Goal: Task Accomplishment & Management: Manage account settings

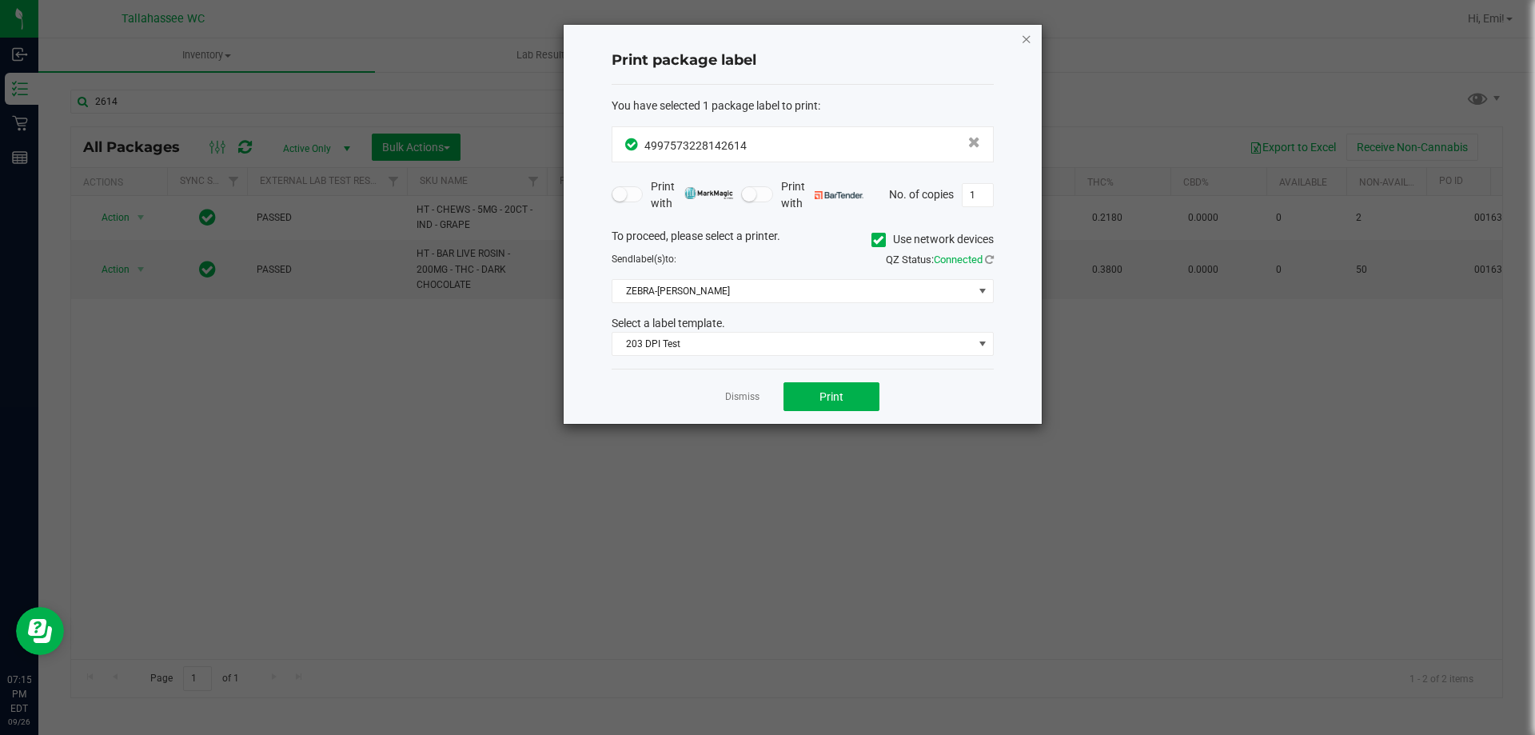
click at [1030, 38] on icon "button" at bounding box center [1026, 38] width 11 height 19
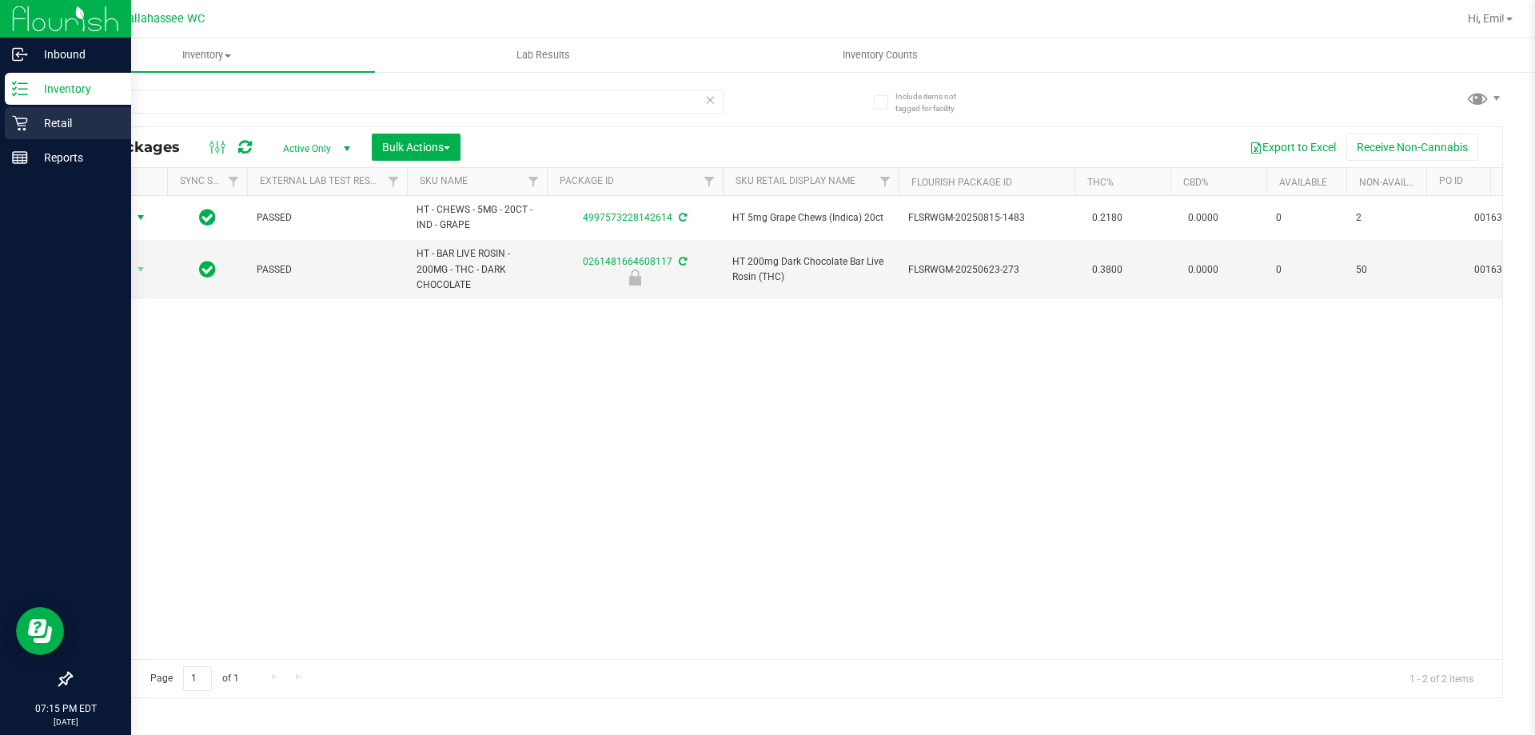
click at [21, 122] on icon at bounding box center [20, 123] width 16 height 16
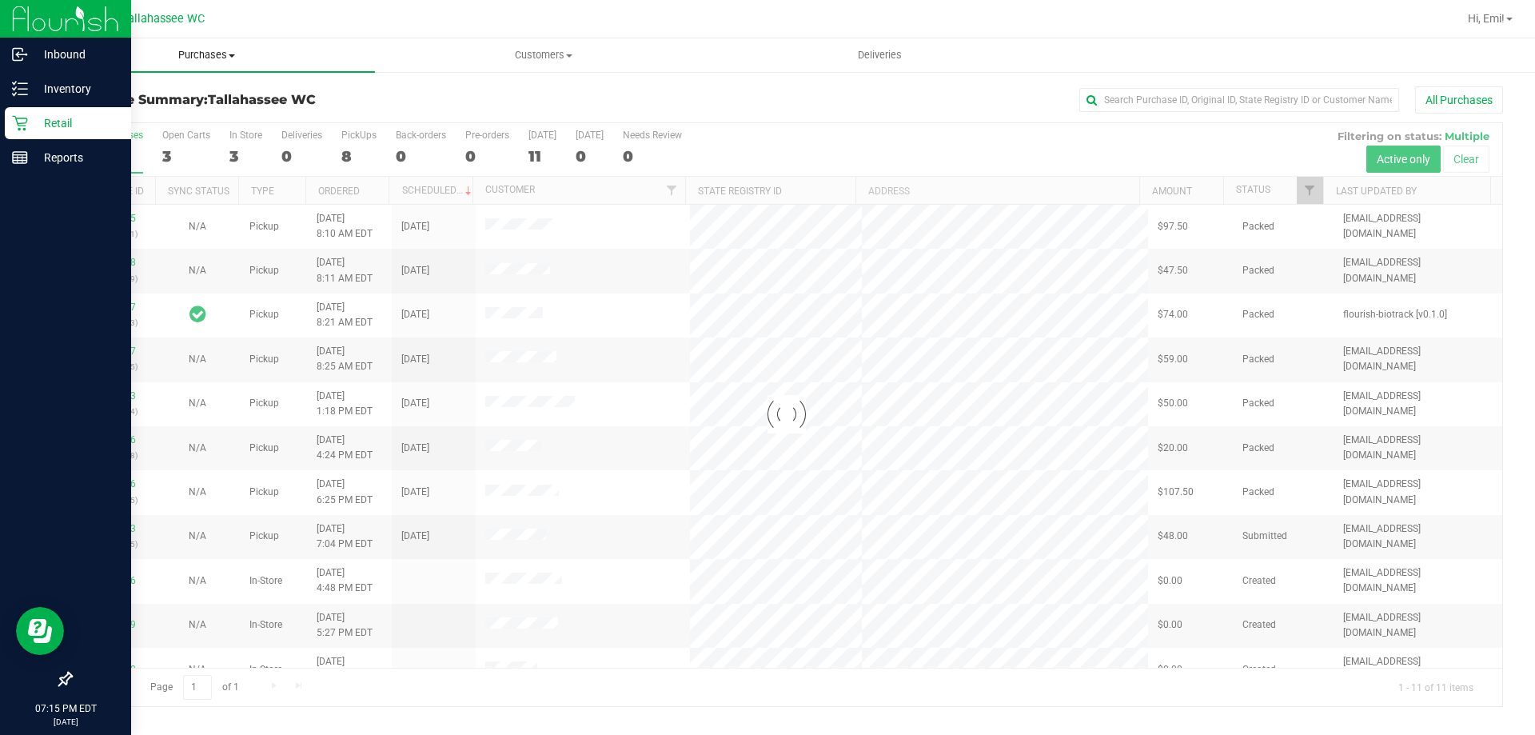
click at [217, 57] on span "Purchases" at bounding box center [206, 55] width 337 height 14
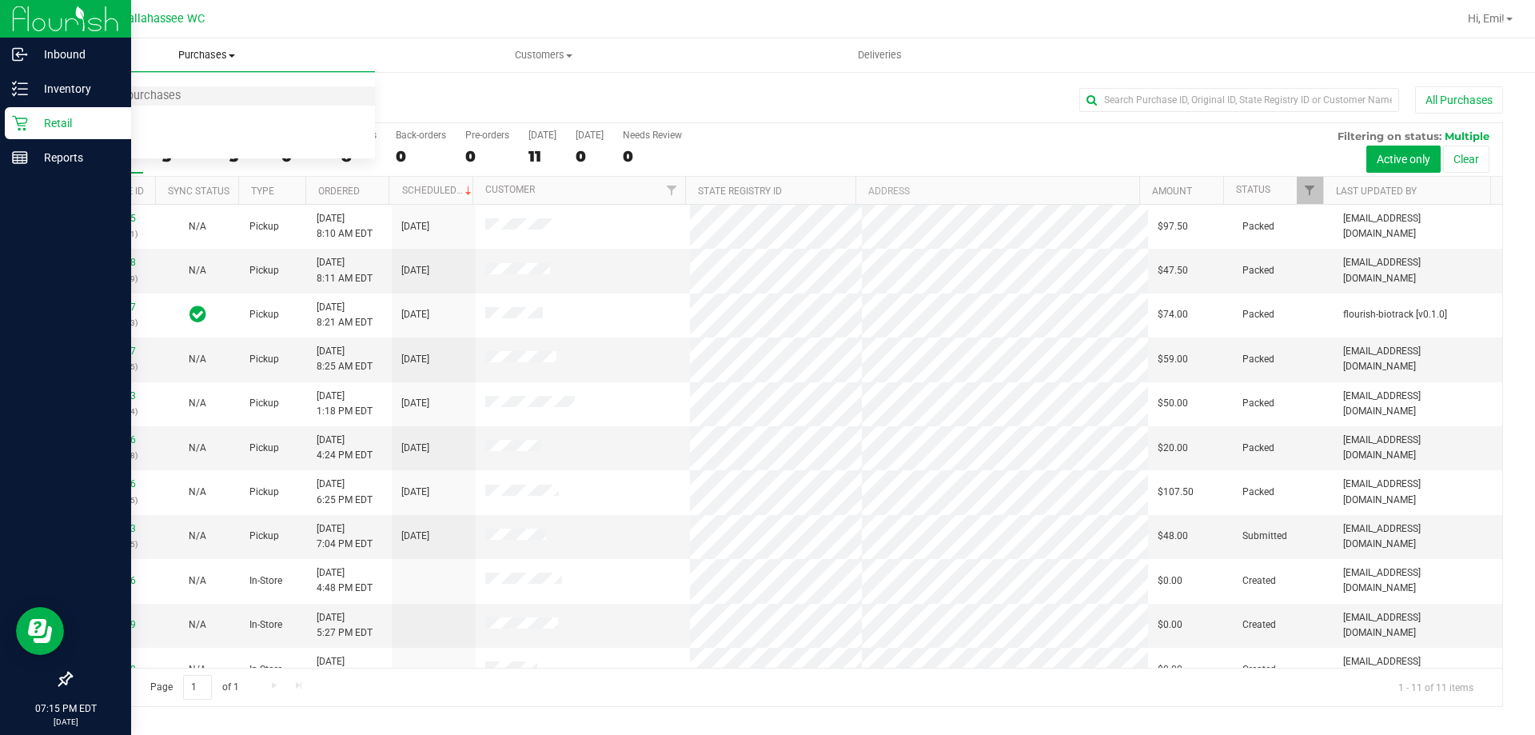
click at [229, 102] on li "Summary of purchases" at bounding box center [206, 96] width 337 height 19
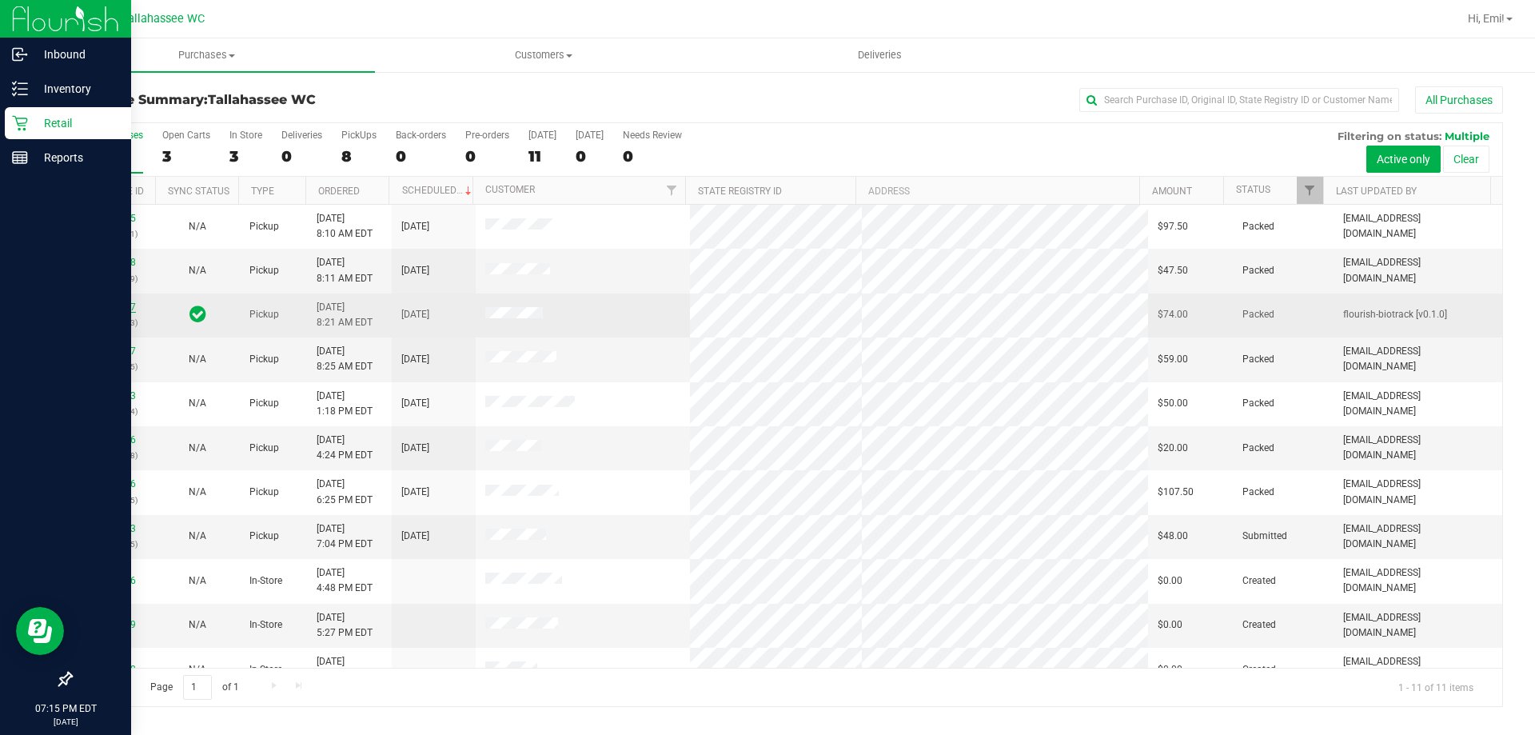
click at [121, 307] on link "12006577" at bounding box center [113, 306] width 45 height 11
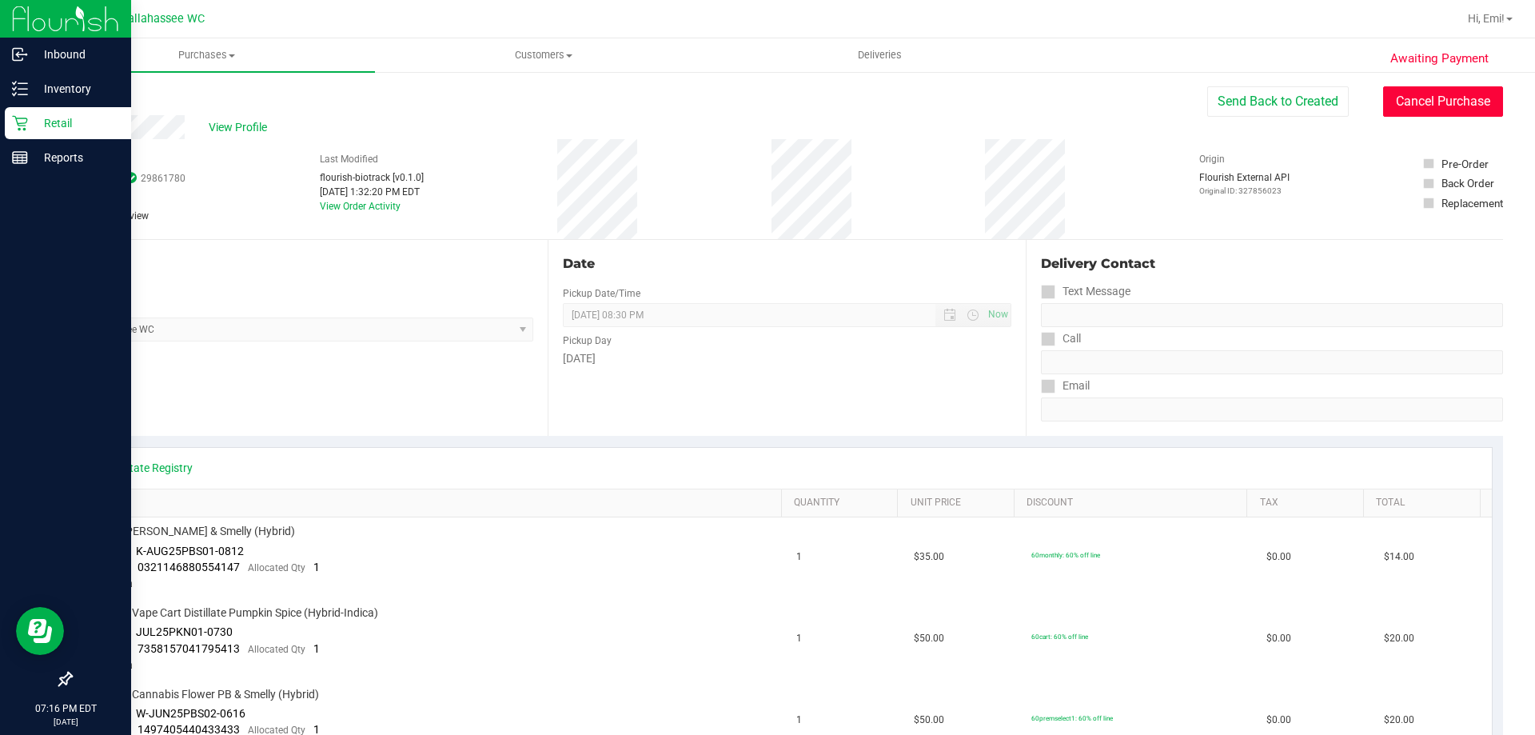
click at [1456, 94] on button "Cancel Purchase" at bounding box center [1443, 101] width 120 height 30
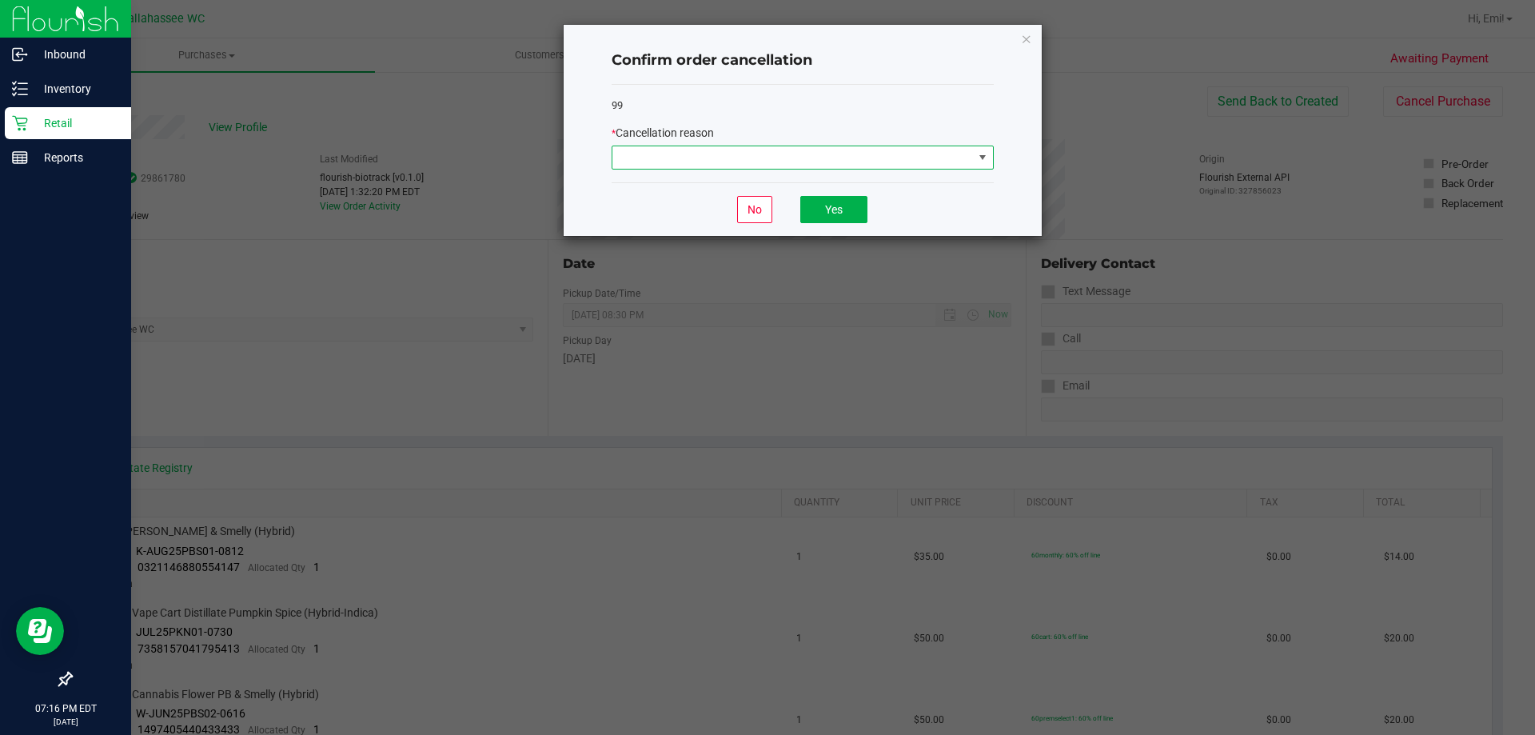
click at [967, 157] on span at bounding box center [792, 157] width 361 height 22
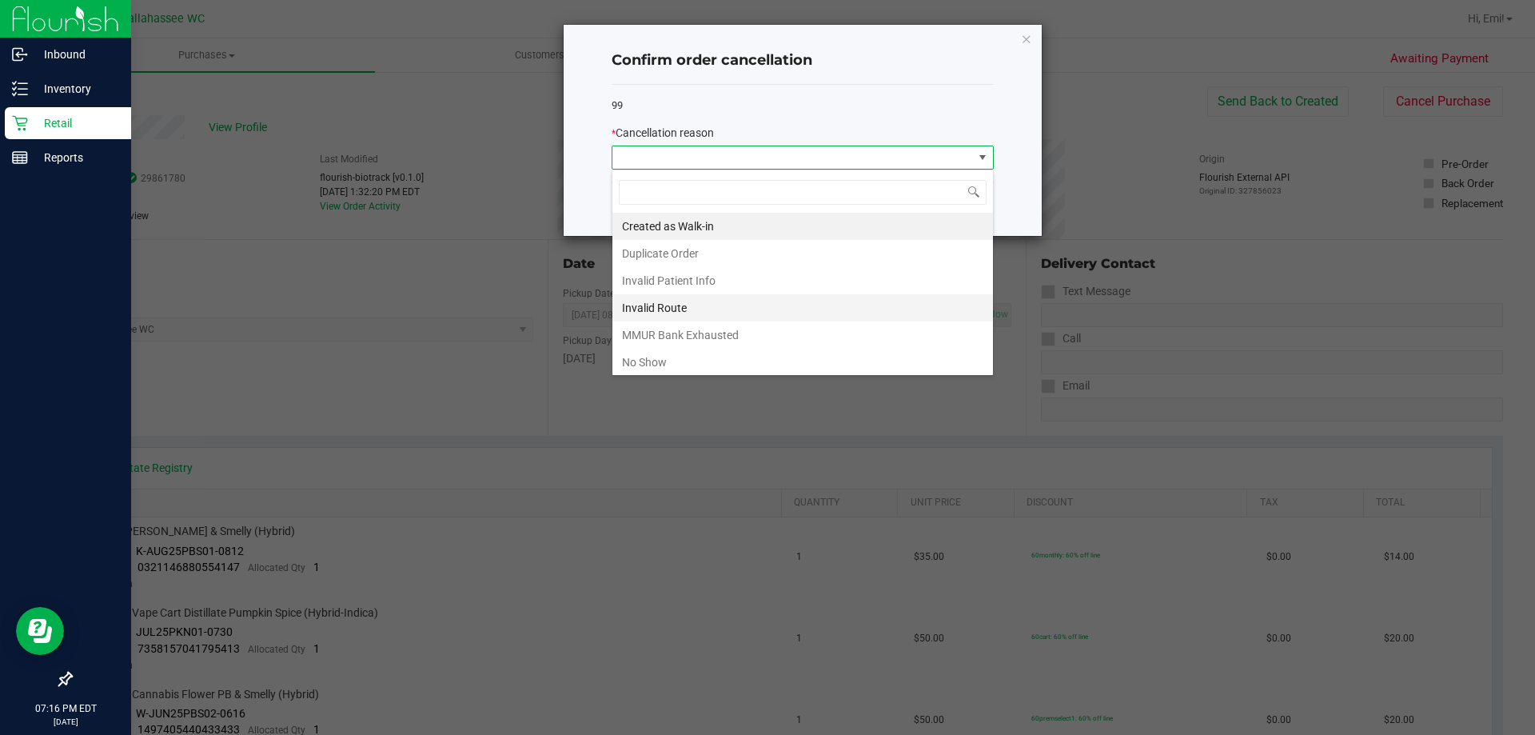
scroll to position [24, 382]
click at [779, 231] on li "Created as Walk-in" at bounding box center [802, 226] width 381 height 27
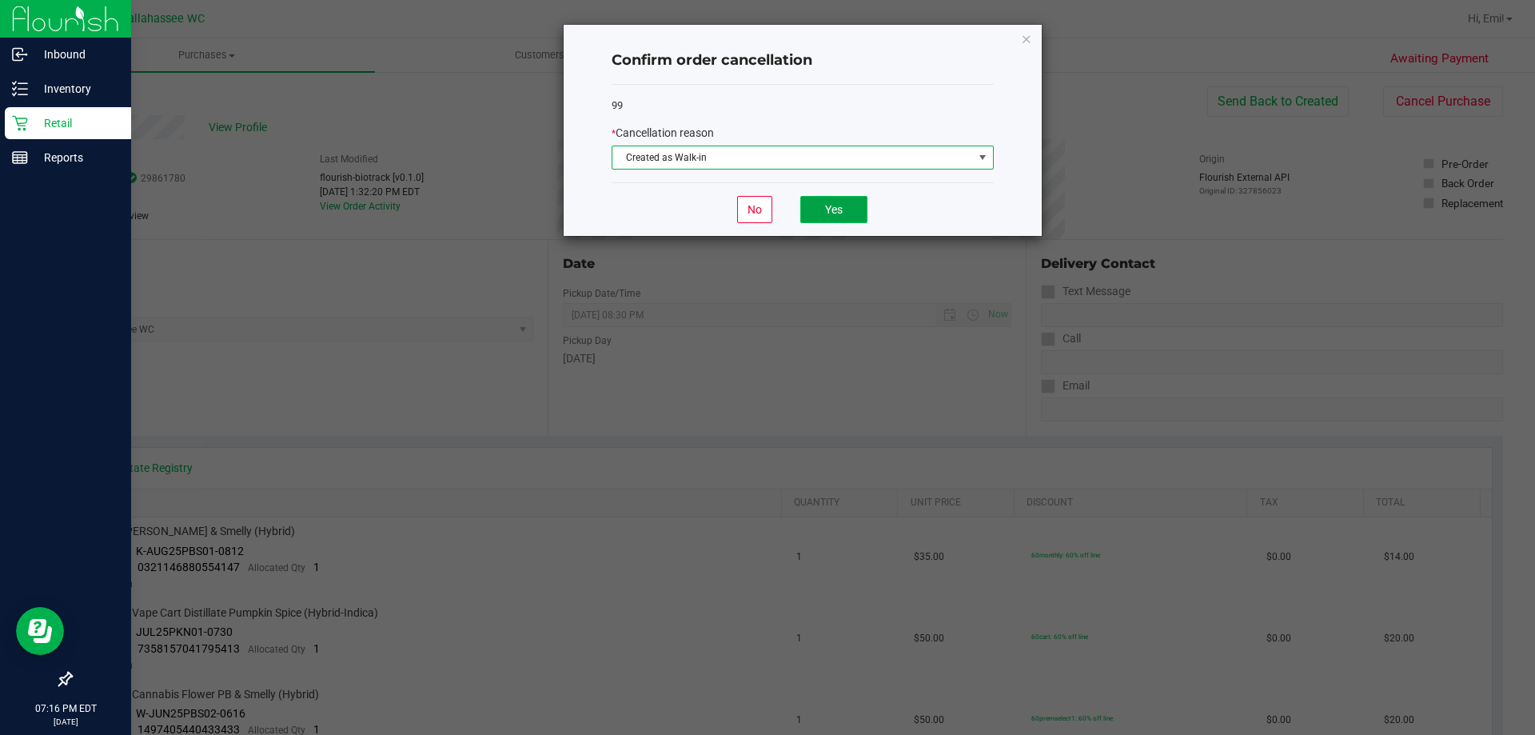
click at [808, 214] on button "Yes" at bounding box center [833, 209] width 67 height 27
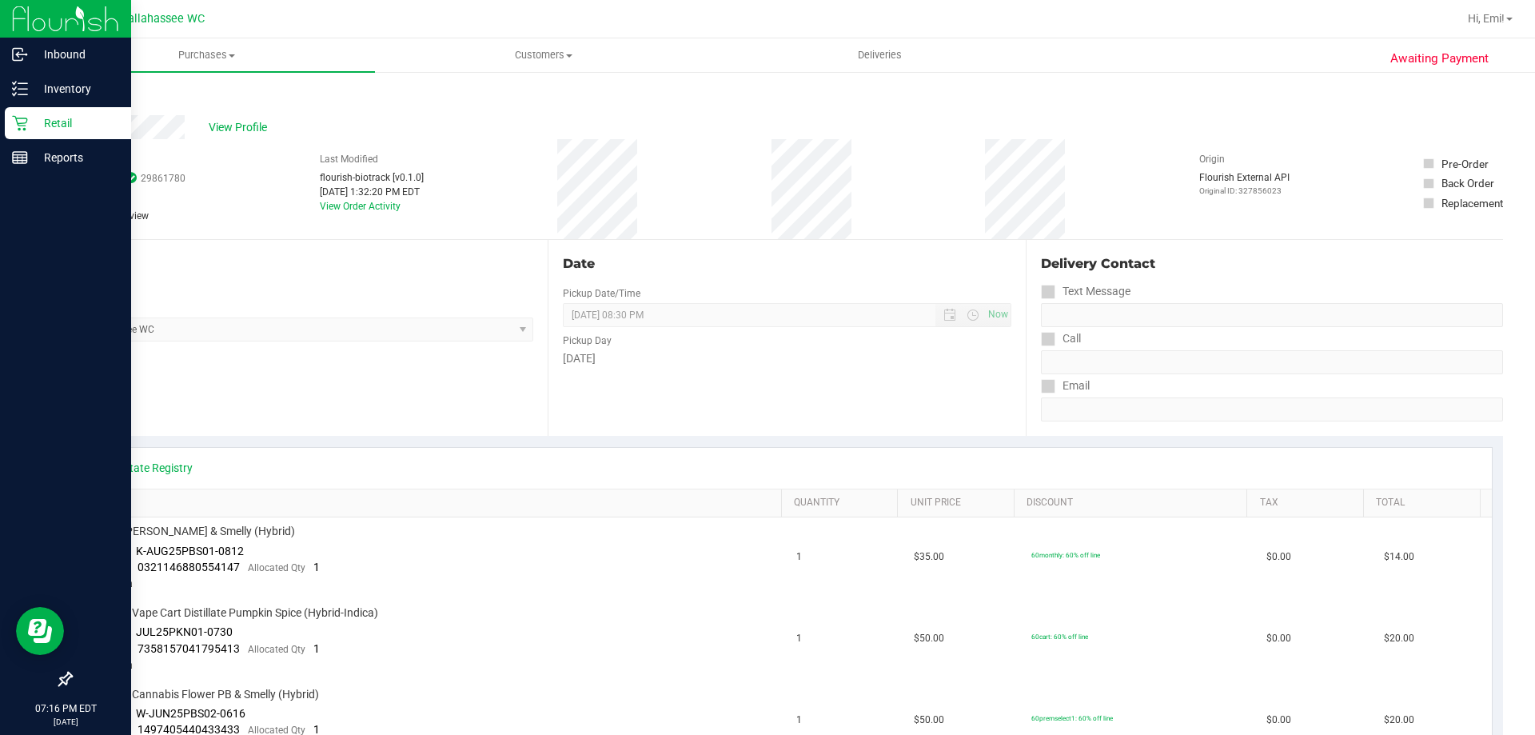
click at [86, 90] on div "Back" at bounding box center [82, 95] width 24 height 19
drag, startPoint x: 192, startPoint y: 54, endPoint x: 200, endPoint y: 54, distance: 8.0
click at [192, 53] on span "Purchases" at bounding box center [206, 55] width 337 height 14
click at [201, 96] on li "Summary of purchases" at bounding box center [206, 96] width 337 height 19
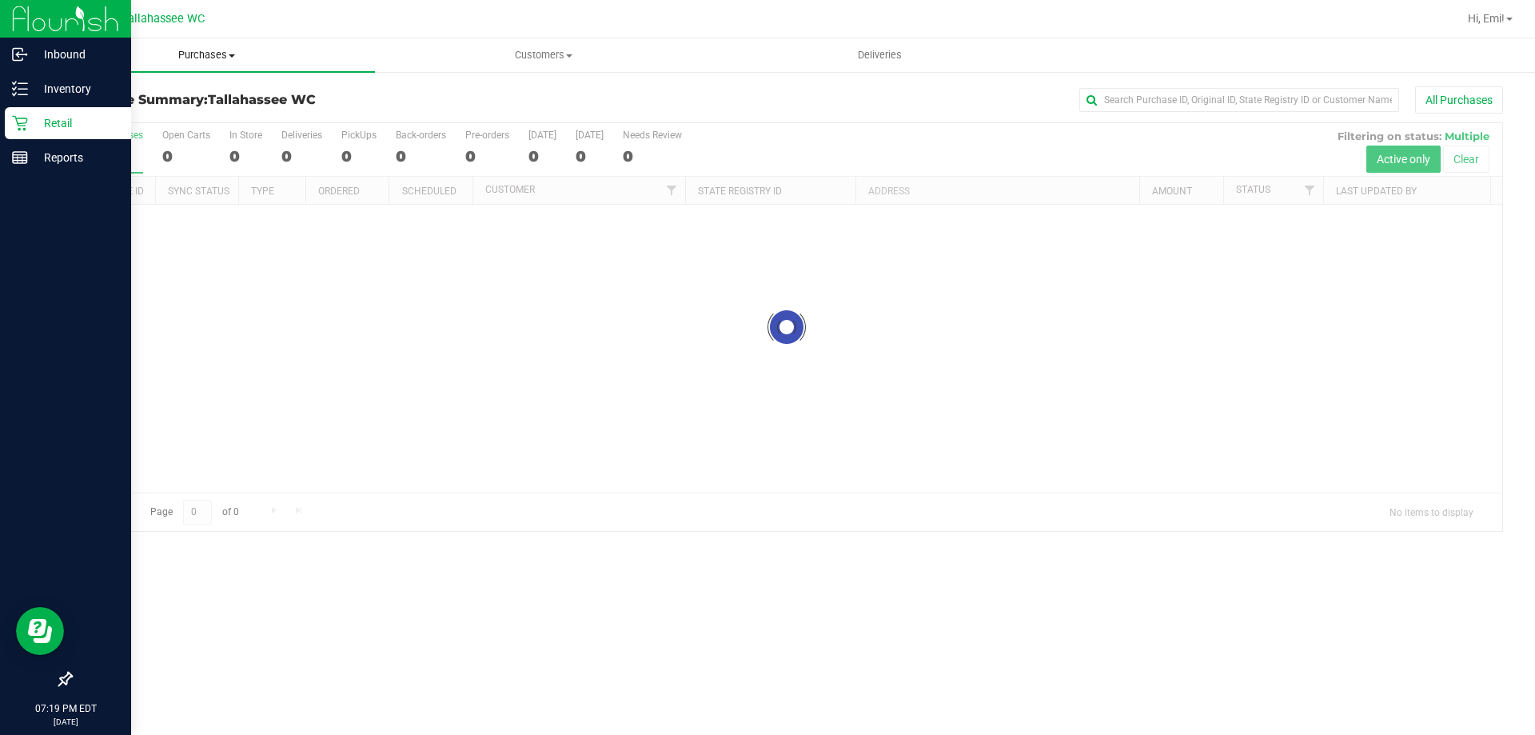
click at [217, 57] on span "Purchases" at bounding box center [206, 55] width 337 height 14
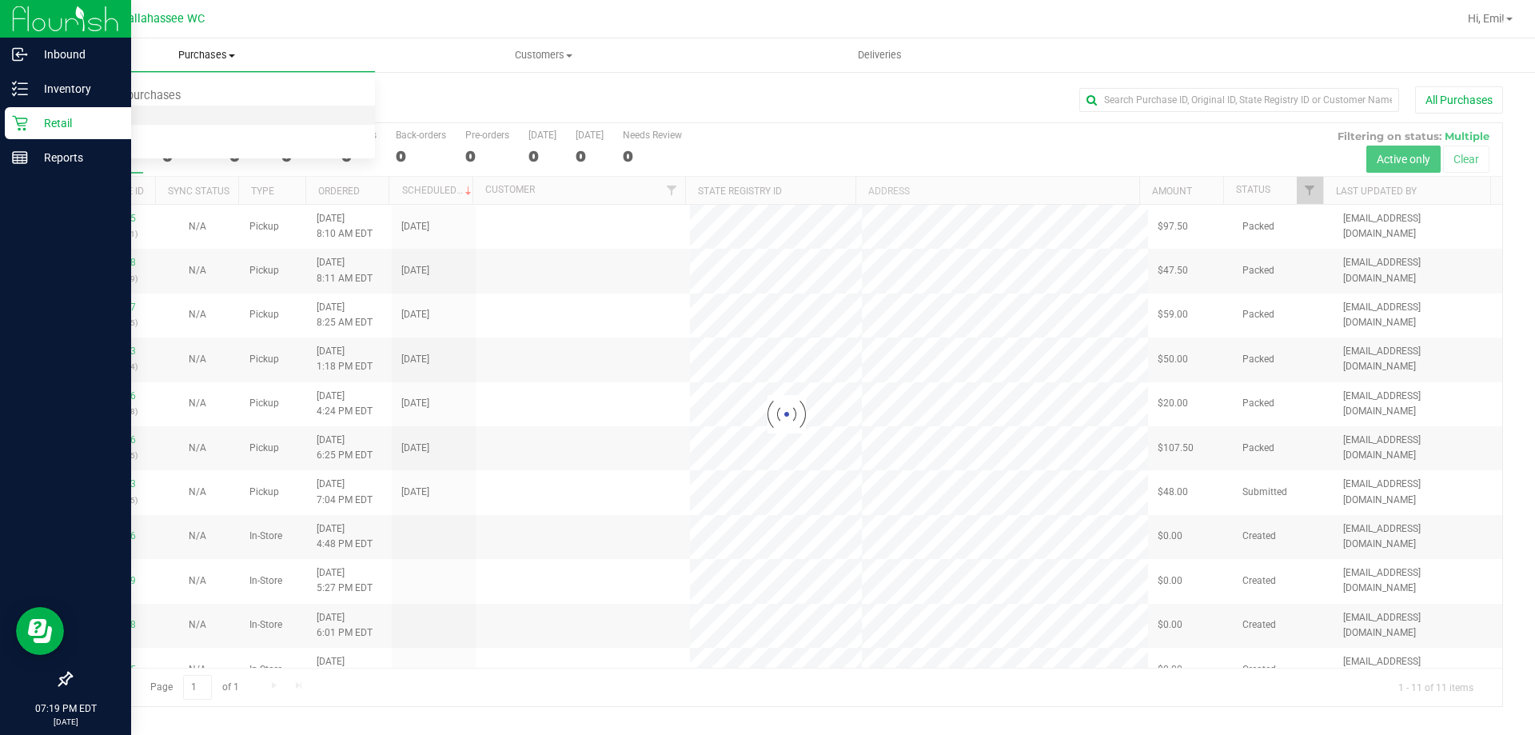
click at [193, 117] on li "Fulfillment" at bounding box center [206, 115] width 337 height 19
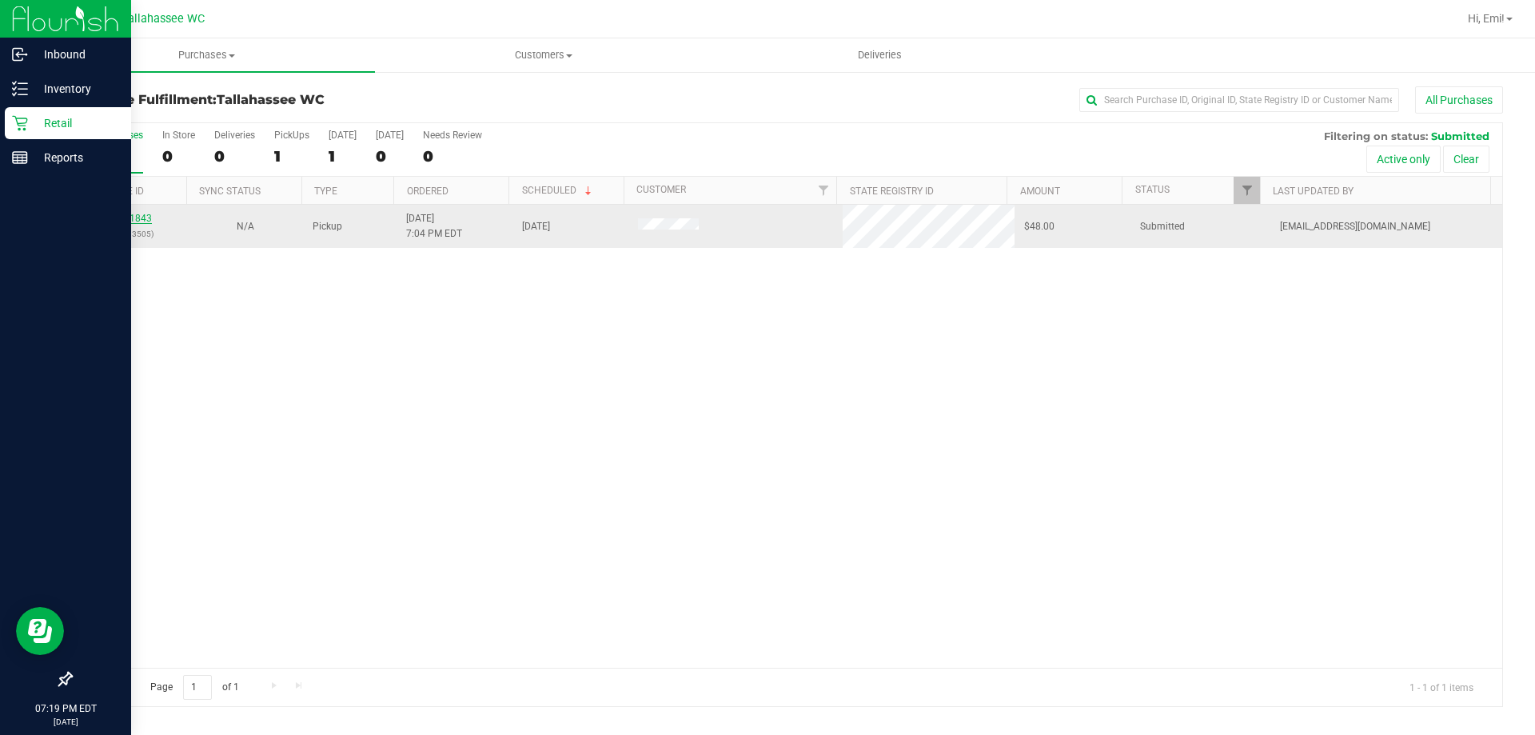
click at [145, 219] on link "12011843" at bounding box center [129, 218] width 45 height 11
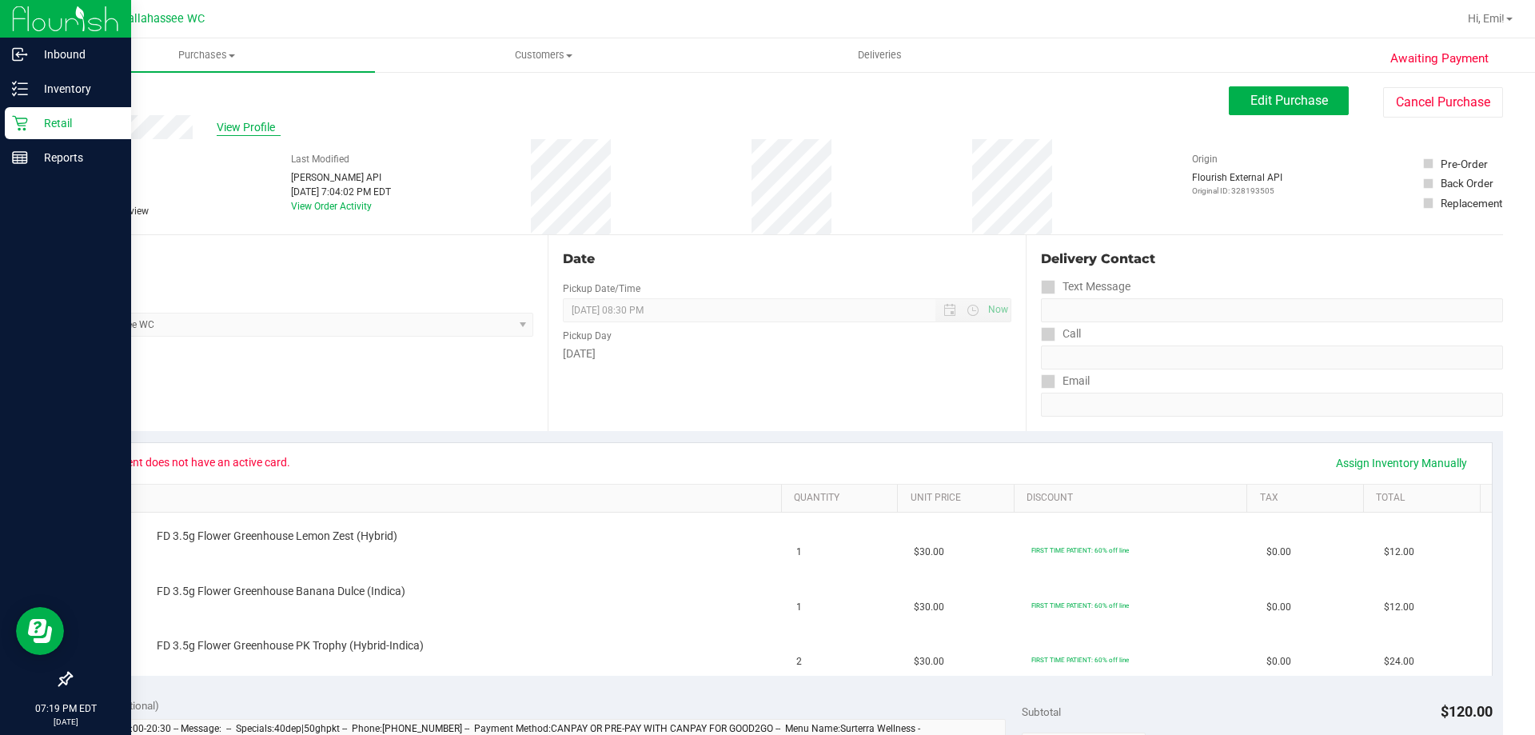
click at [246, 130] on span "View Profile" at bounding box center [249, 127] width 64 height 17
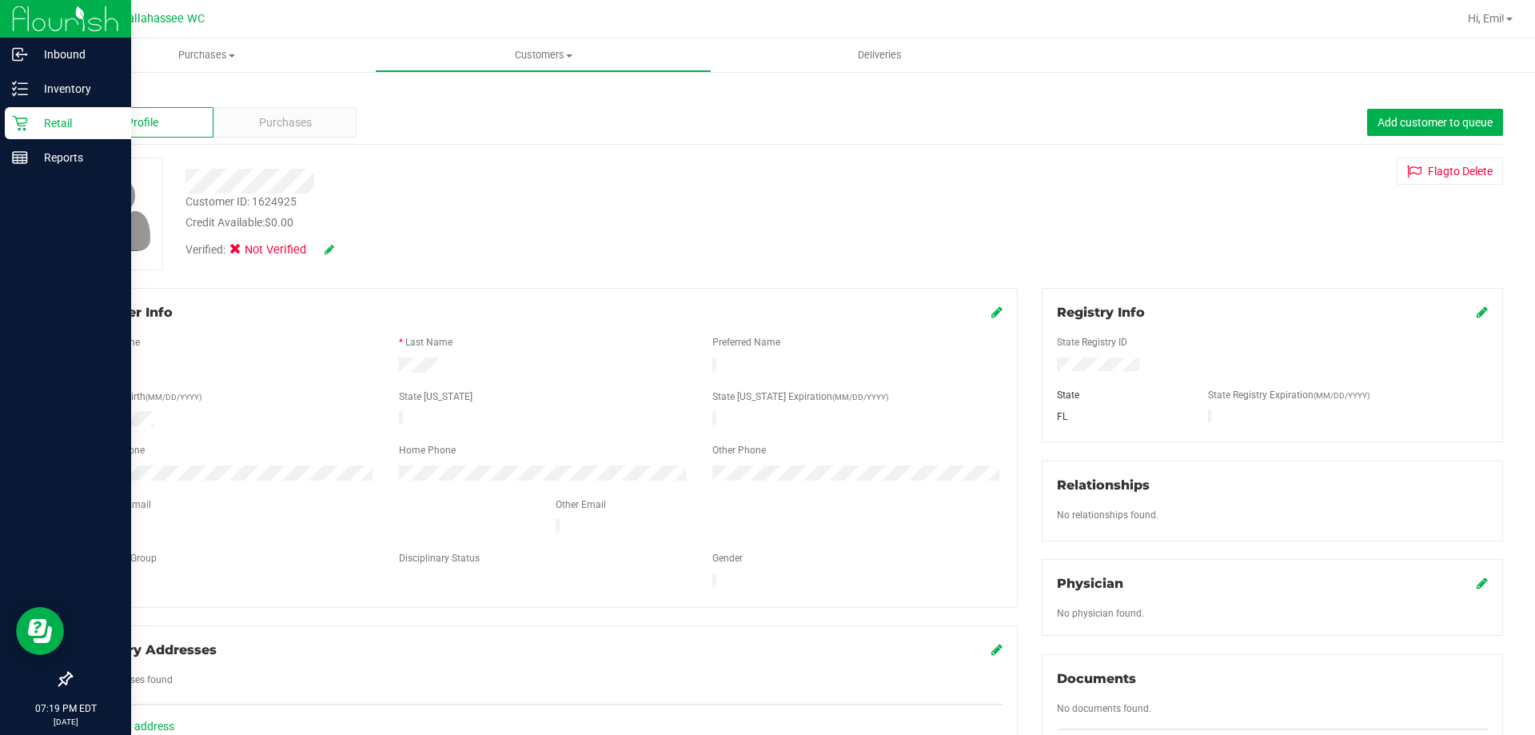
click at [328, 252] on icon at bounding box center [330, 249] width 10 height 11
click at [242, 259] on span at bounding box center [240, 252] width 14 height 14
click at [0, 0] on input "Medical" at bounding box center [0, 0] width 0 height 0
drag, startPoint x: 358, startPoint y: 244, endPoint x: 535, endPoint y: 278, distance: 180.0
click at [357, 245] on icon at bounding box center [351, 250] width 13 height 11
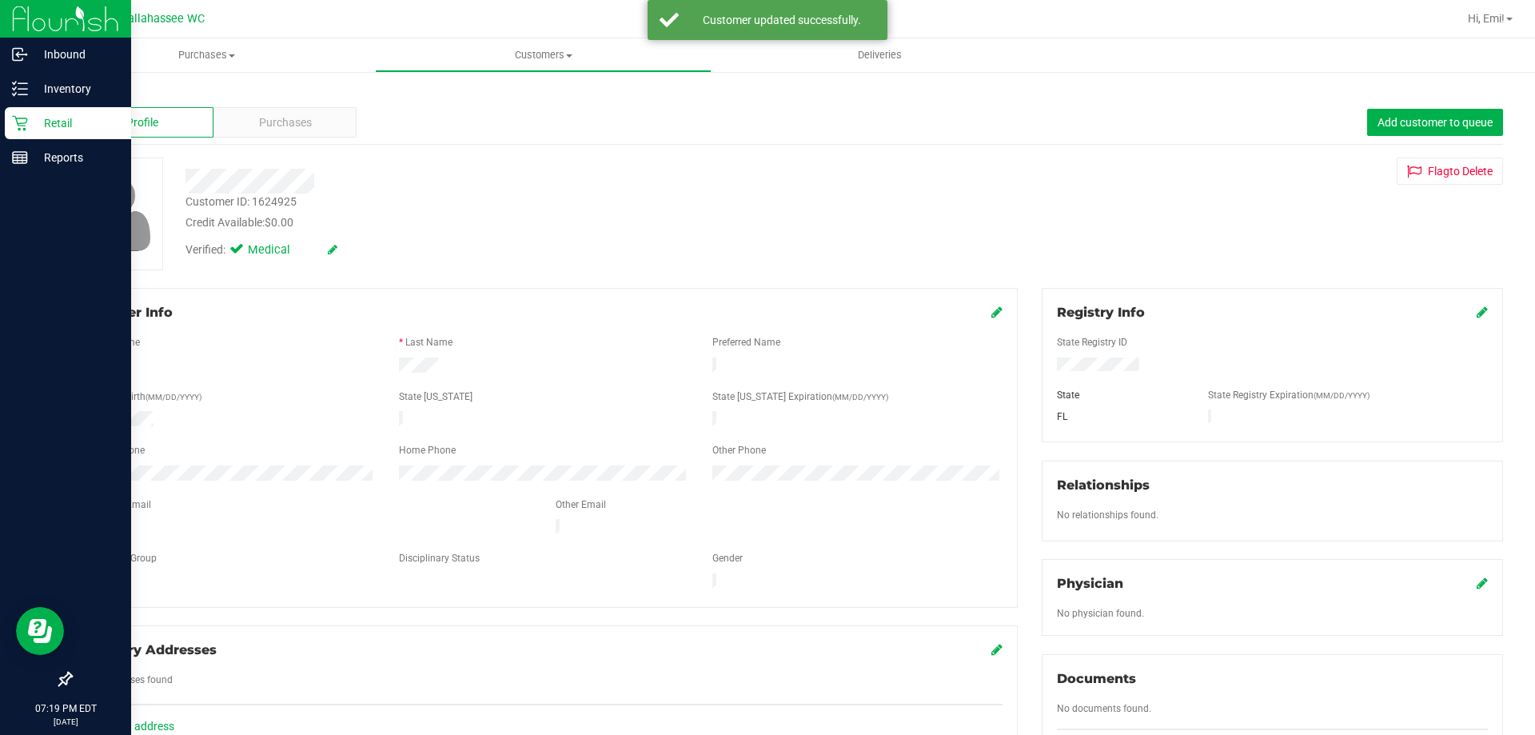
click at [1477, 313] on icon at bounding box center [1482, 311] width 11 height 13
click at [1057, 393] on div "State Registry ID * State State Registry Expiration (MM/DD/YYYY) [GEOGRAPHIC_DA…" at bounding box center [1272, 379] width 431 height 114
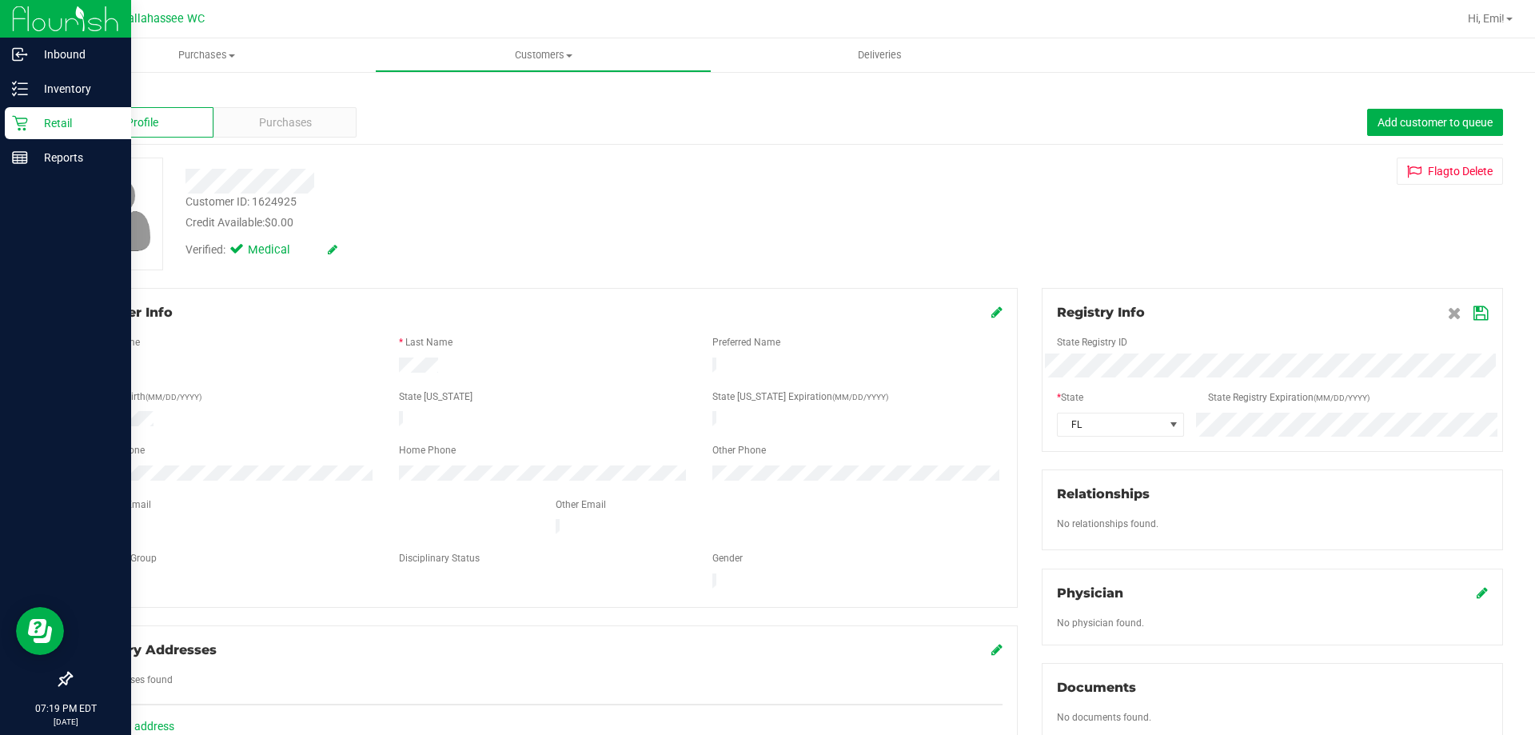
click at [1473, 318] on icon at bounding box center [1480, 313] width 14 height 13
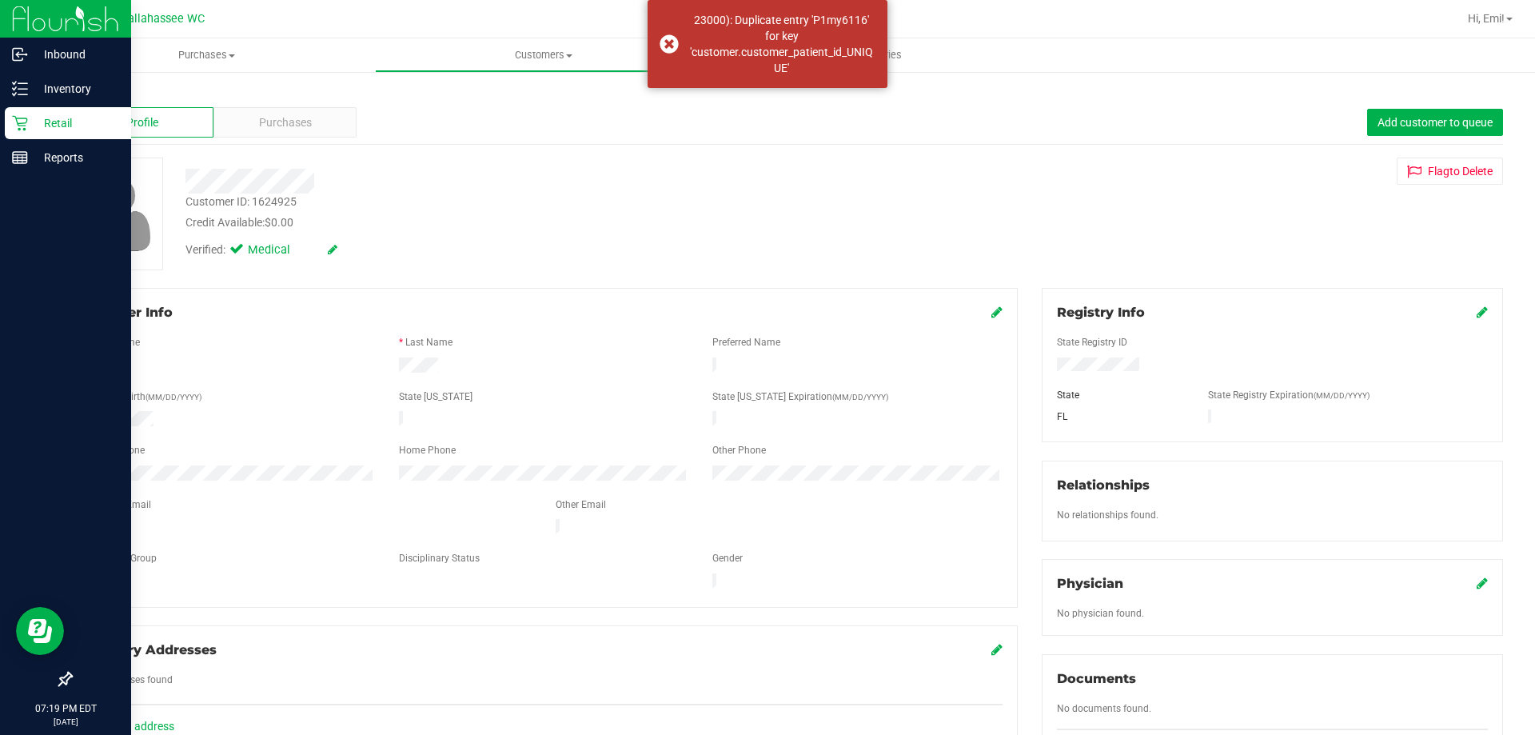
click at [765, 271] on div "Back Profile Purchases Add customer to queue Customer ID: 1624925 Credit Availa…" at bounding box center [786, 594] width 1433 height 1017
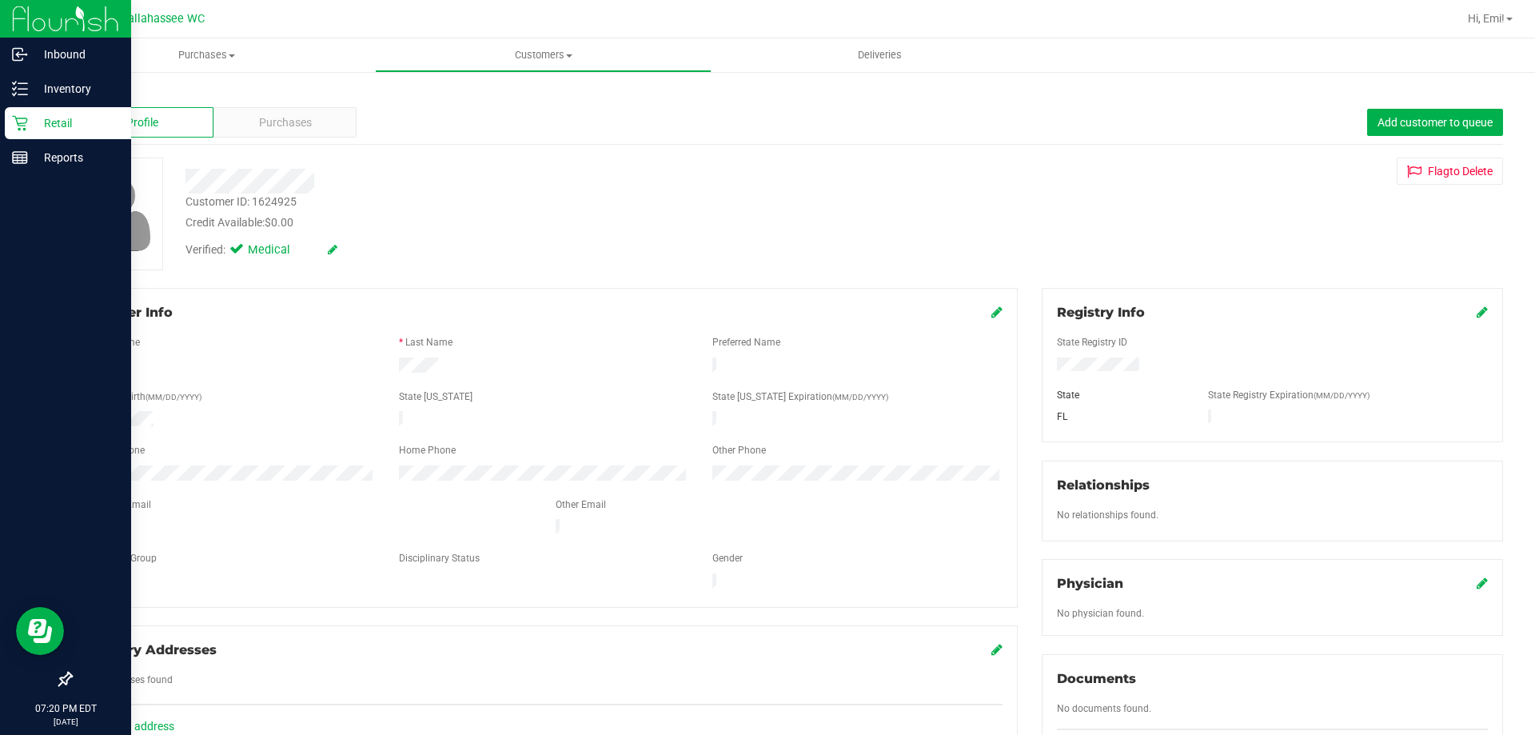
click at [91, 92] on link "Back" at bounding box center [83, 93] width 27 height 11
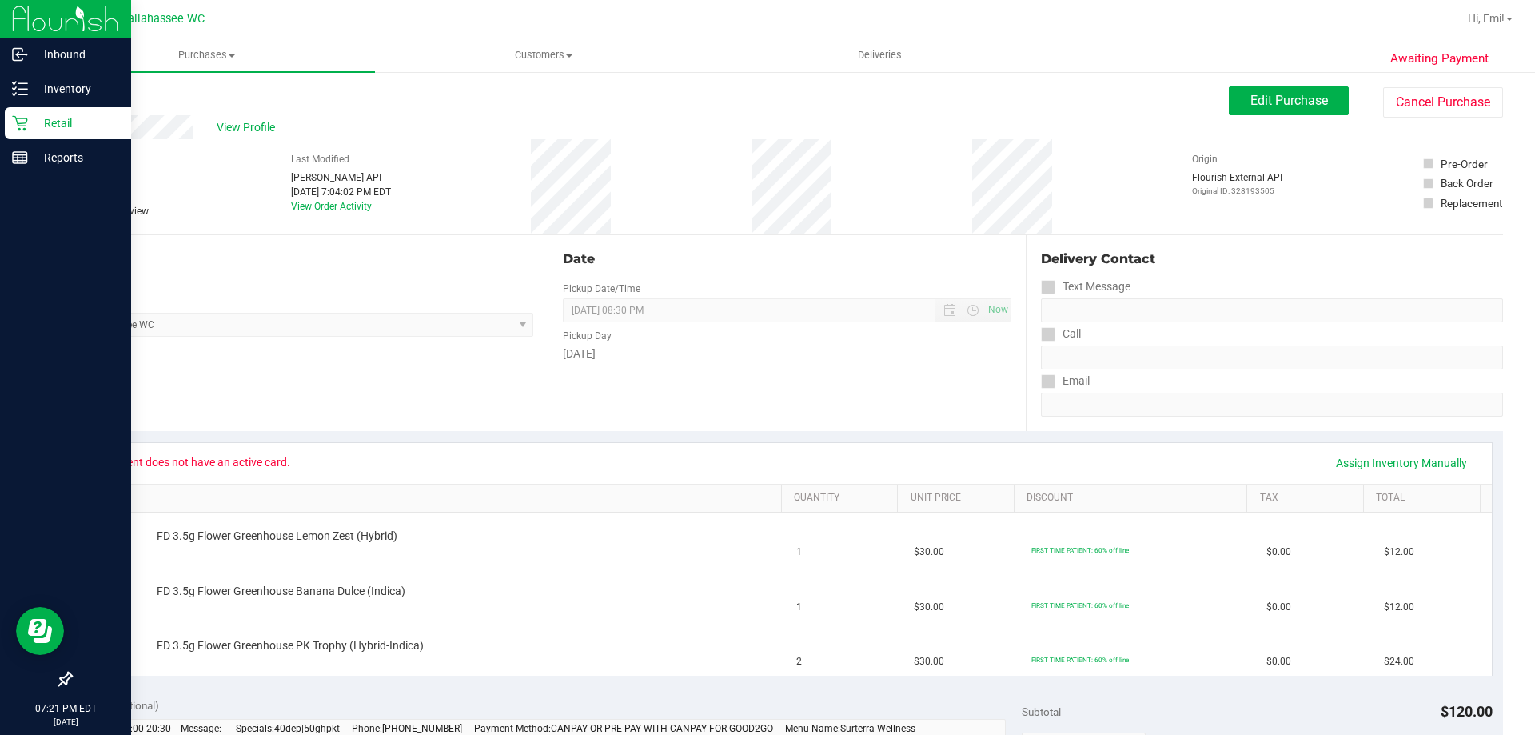
click at [81, 98] on link "Back" at bounding box center [82, 95] width 24 height 11
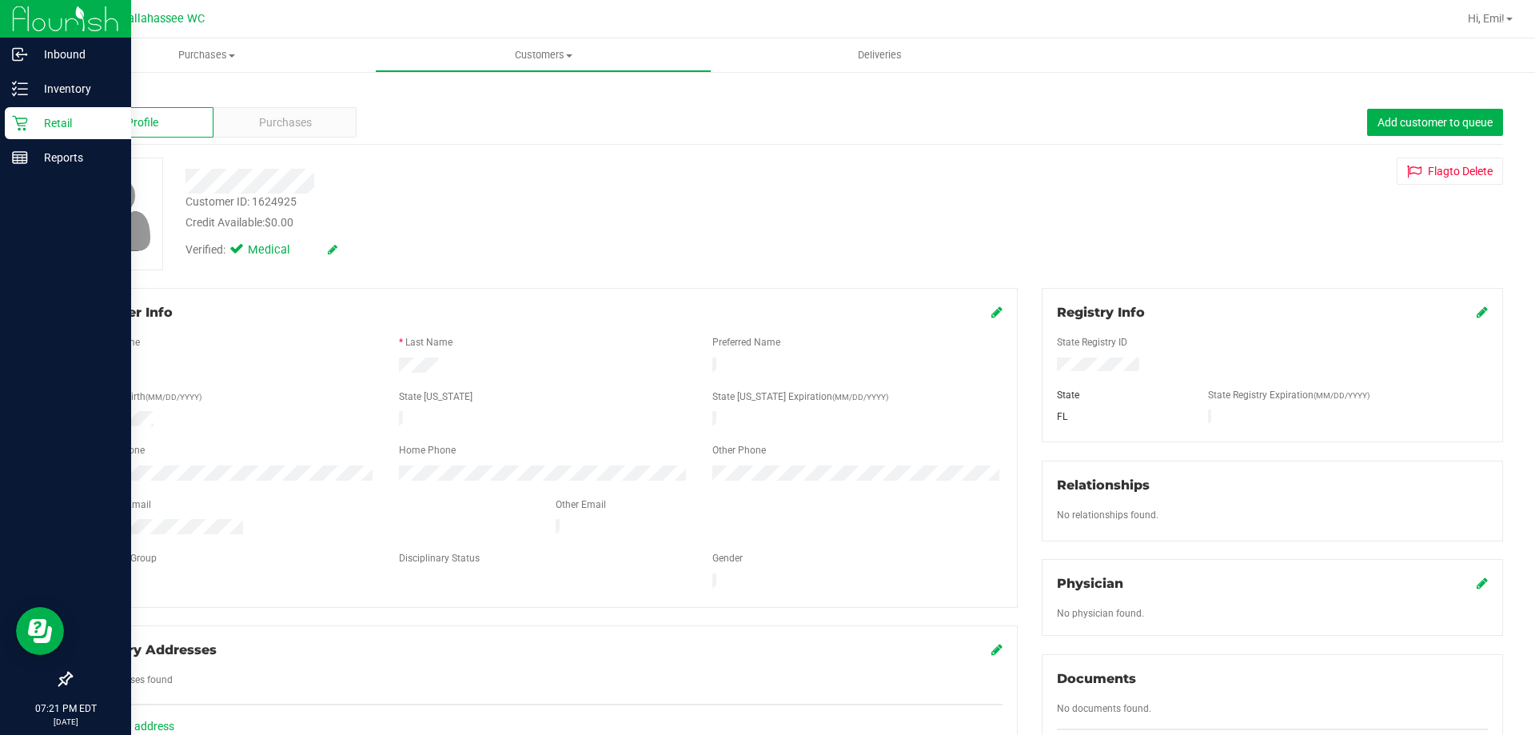
click at [72, 94] on icon at bounding box center [71, 94] width 3 height 10
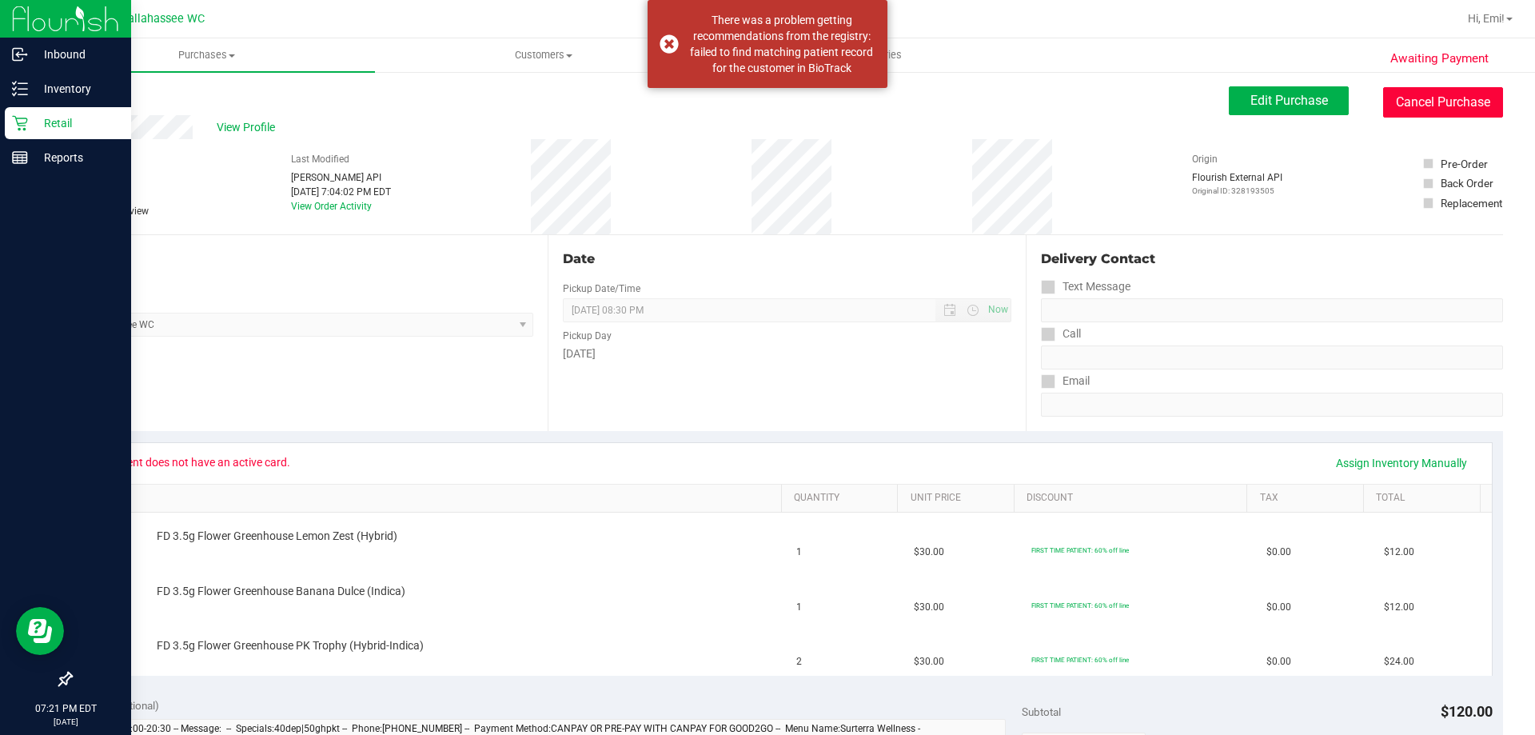
click at [1421, 103] on button "Cancel Purchase" at bounding box center [1443, 102] width 120 height 30
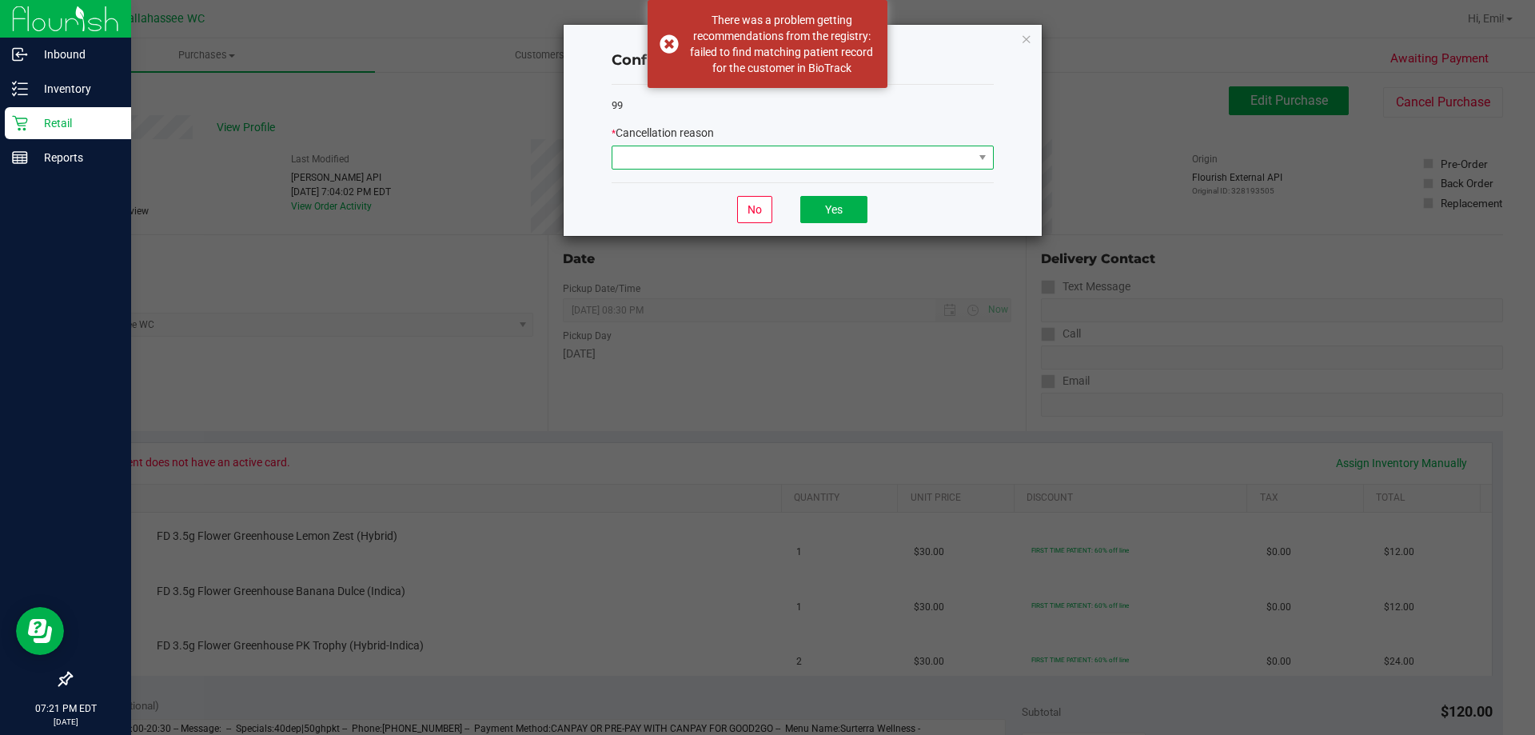
click at [960, 156] on span at bounding box center [792, 157] width 361 height 22
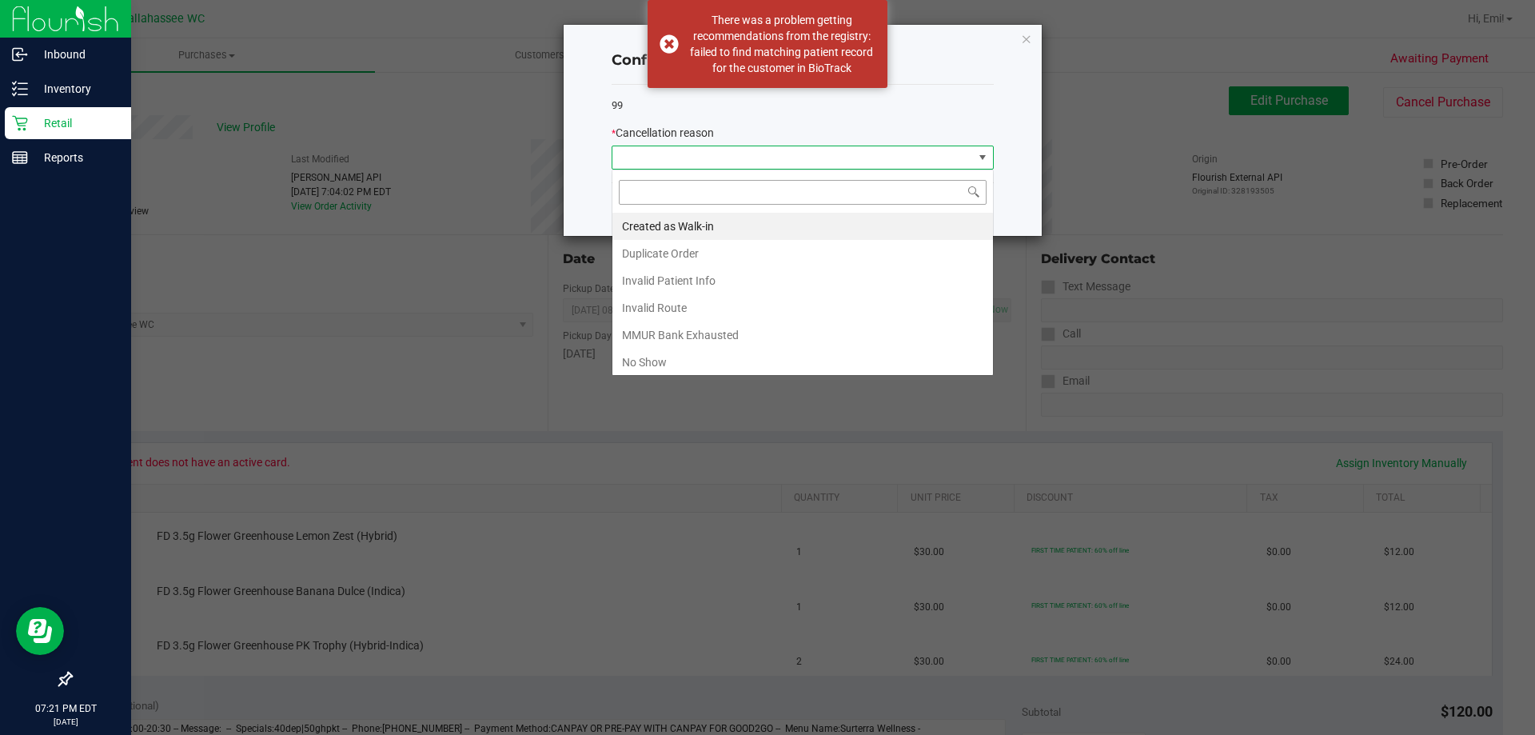
scroll to position [24, 382]
click at [843, 225] on li "Created as Walk-in" at bounding box center [802, 226] width 381 height 27
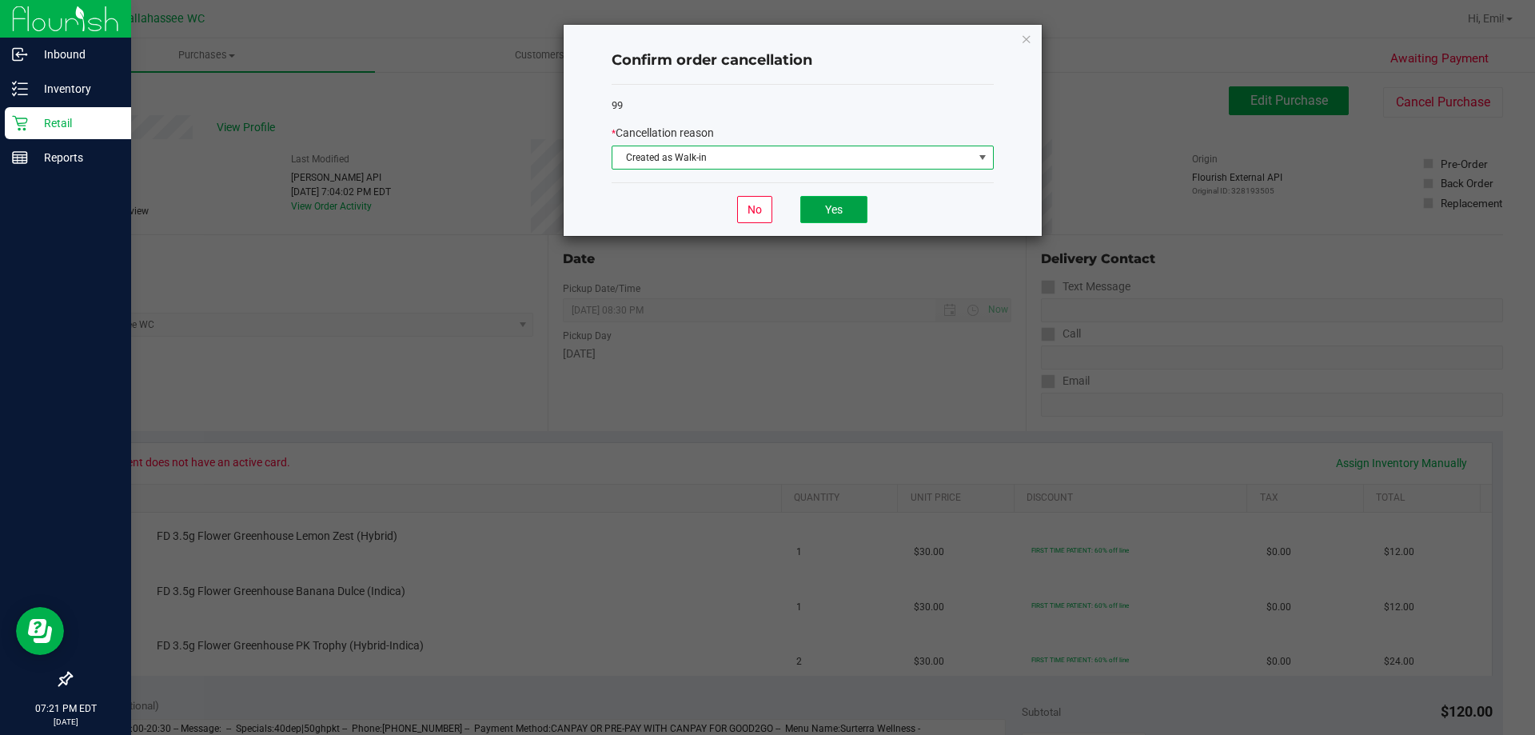
click at [863, 213] on button "Yes" at bounding box center [833, 209] width 67 height 27
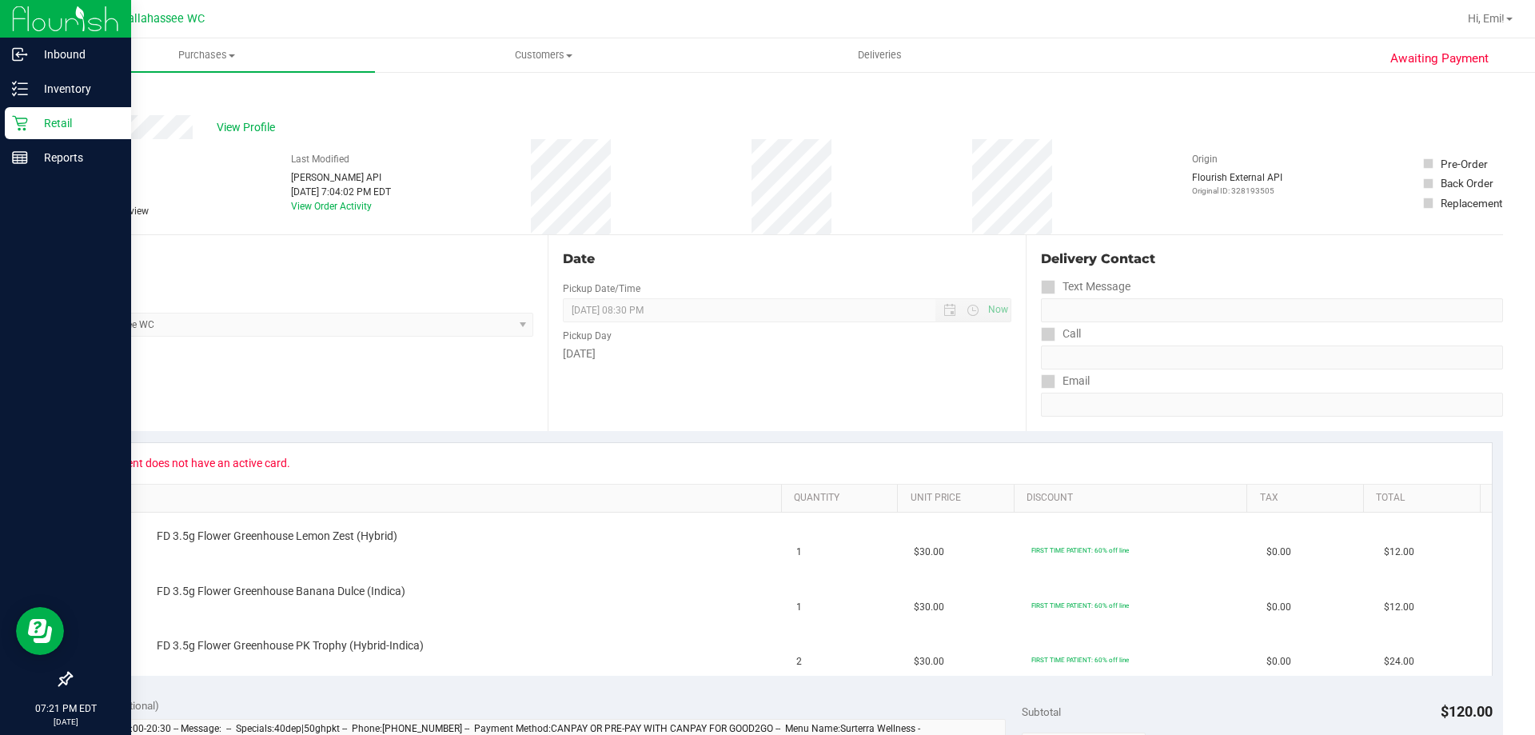
click at [82, 96] on link "Back" at bounding box center [82, 95] width 24 height 11
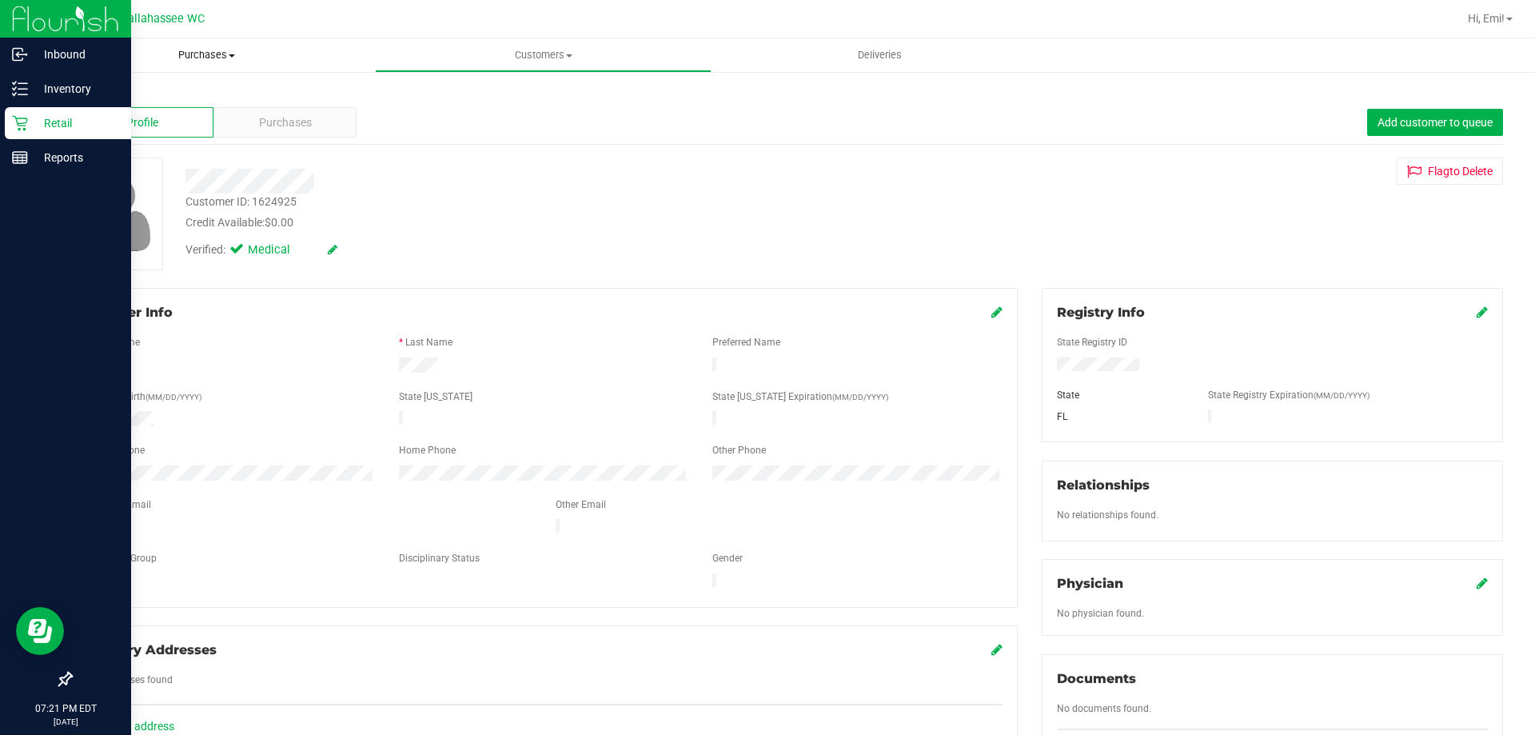
click at [215, 56] on span "Purchases" at bounding box center [206, 55] width 337 height 14
click at [197, 117] on li "Fulfillment" at bounding box center [206, 115] width 337 height 19
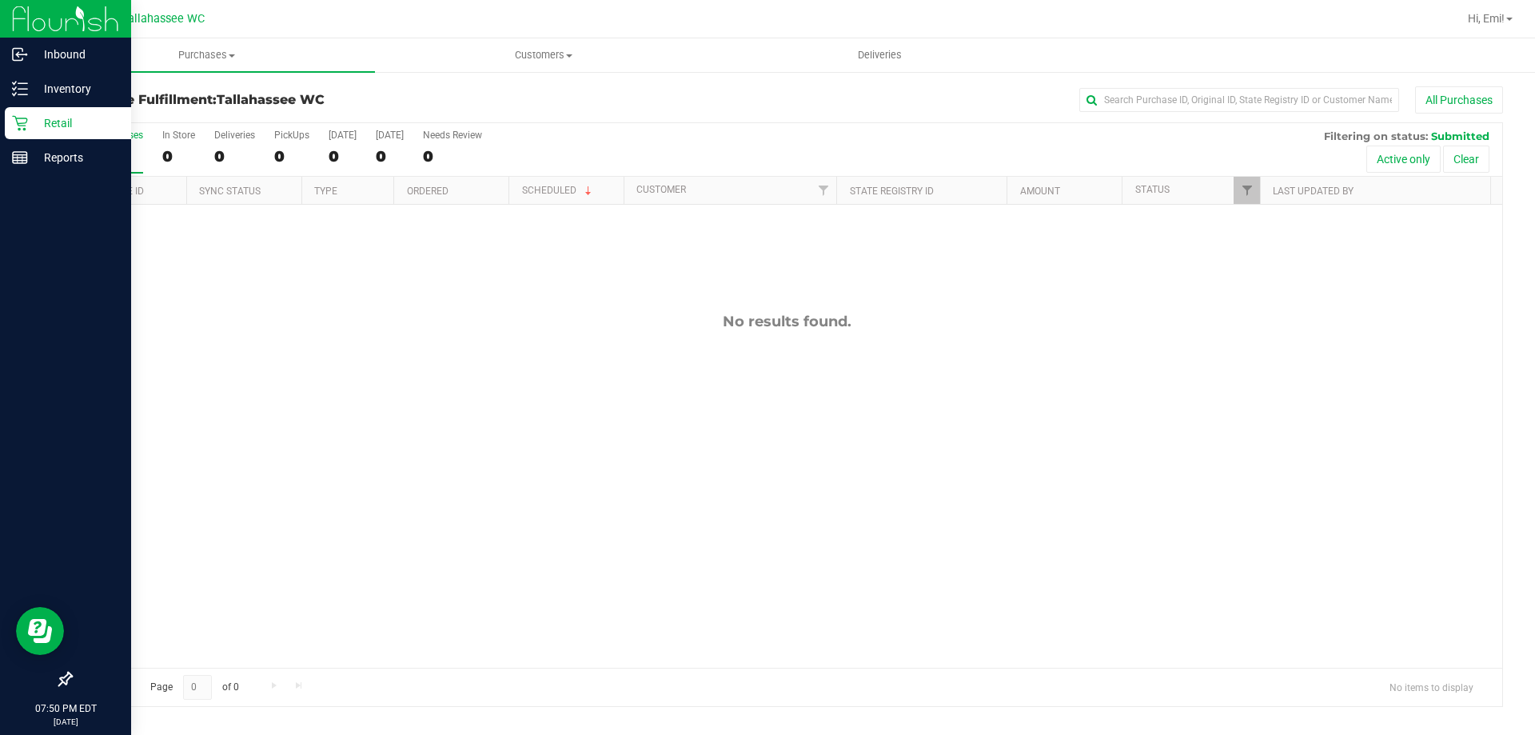
click at [1506, 30] on div "Hi, Emi!" at bounding box center [1490, 19] width 58 height 28
click at [1501, 13] on span "Hi, Emi!" at bounding box center [1486, 18] width 37 height 13
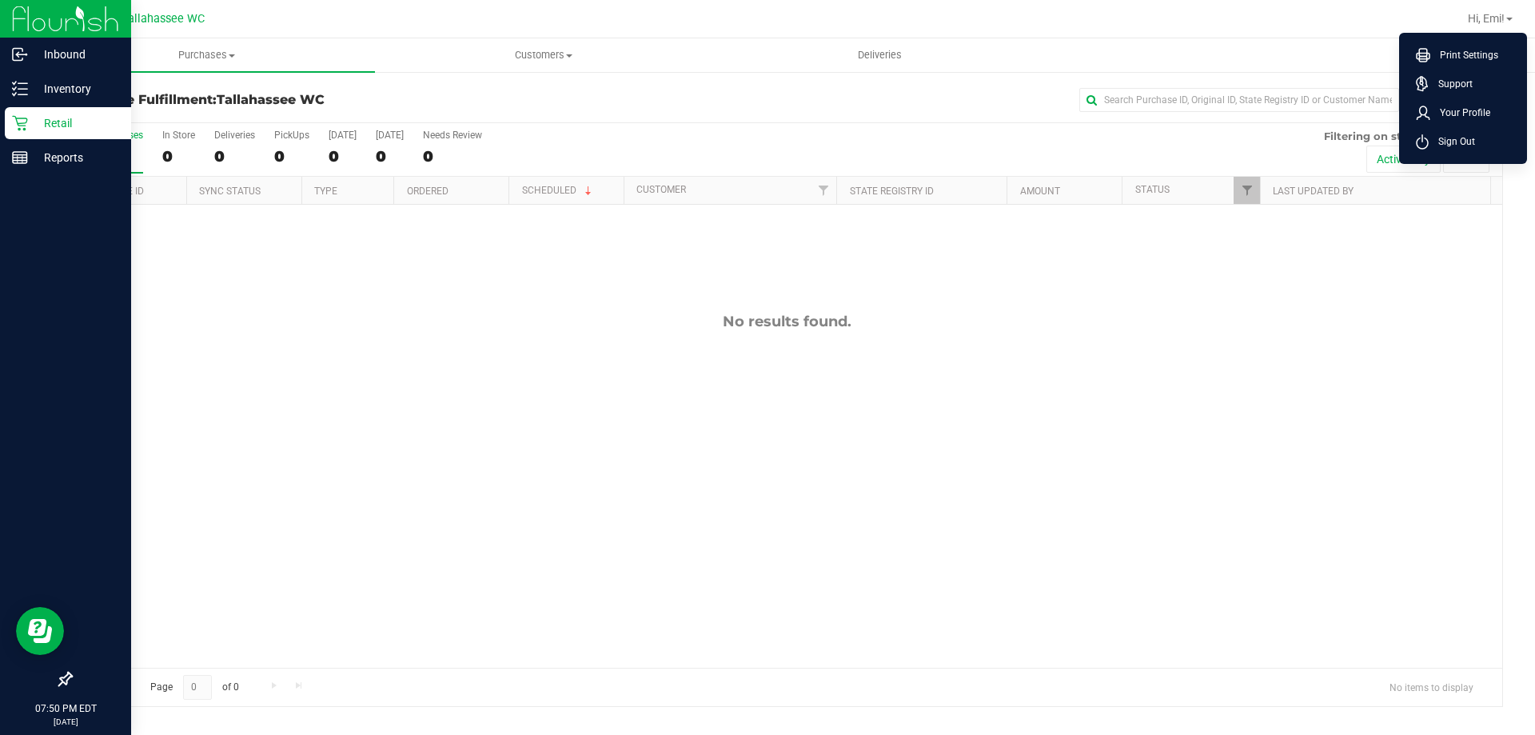
click at [1480, 130] on li "Sign Out" at bounding box center [1463, 141] width 120 height 29
